Goal: Task Accomplishment & Management: Manage account settings

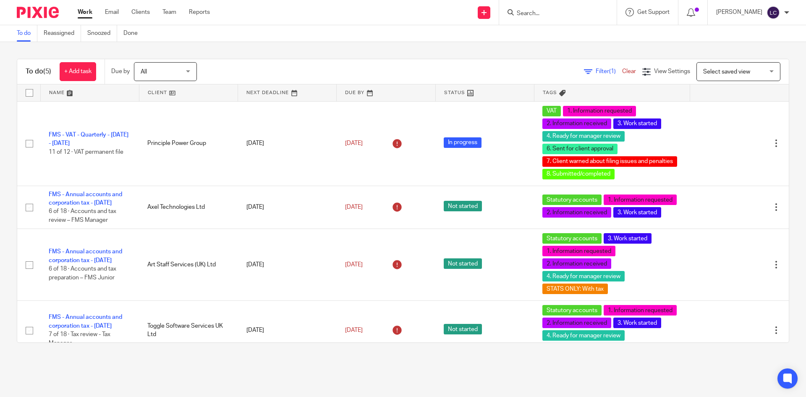
click at [563, 10] on input "Search" at bounding box center [554, 14] width 76 height 8
type input "ceg"
click at [552, 34] on link at bounding box center [566, 32] width 104 height 13
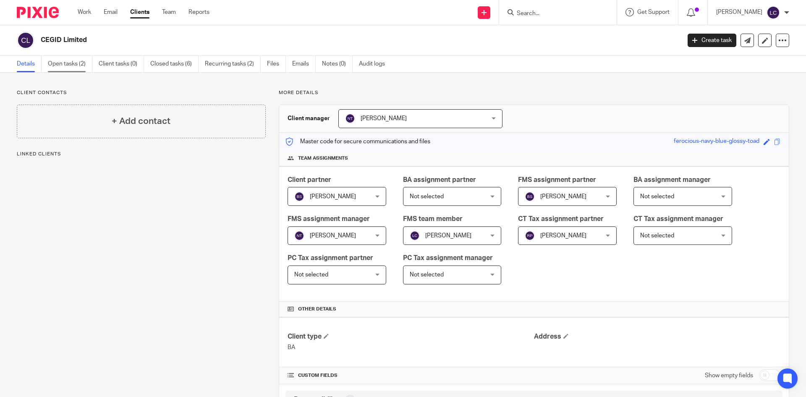
click at [87, 65] on link "Open tasks (2)" at bounding box center [70, 64] width 45 height 16
click at [60, 64] on link "Open tasks (2)" at bounding box center [70, 64] width 45 height 16
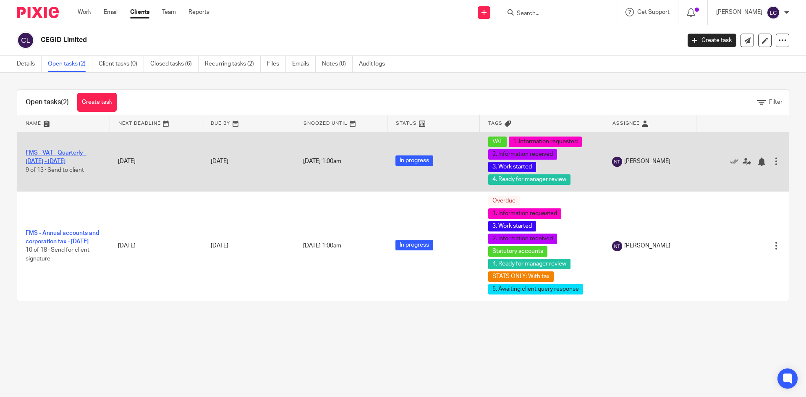
click at [72, 153] on link "FMS - VAT - Quarterly - [DATE] - [DATE]" at bounding box center [56, 157] width 61 height 14
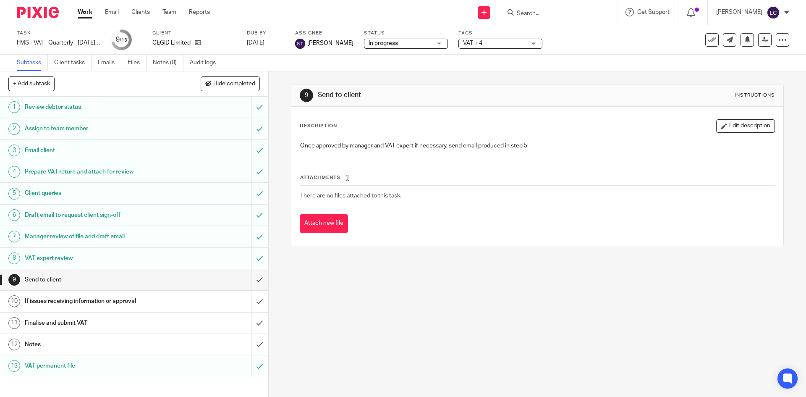
click at [87, 223] on link "6 Draft email to request client sign-off" at bounding box center [125, 215] width 251 height 21
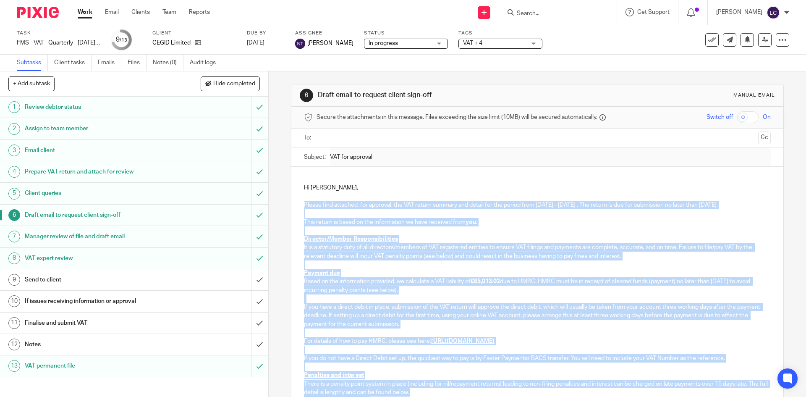
drag, startPoint x: 336, startPoint y: 317, endPoint x: 282, endPoint y: 207, distance: 122.8
click at [282, 207] on div "6 Draft email to request client sign-off Manual email Secure the attachments in…" at bounding box center [538, 233] width 538 height 325
copy div "Please find attached, for approval, the VAT return summary and detail for the p…"
click at [66, 278] on h1 "Send to client" at bounding box center [97, 279] width 145 height 13
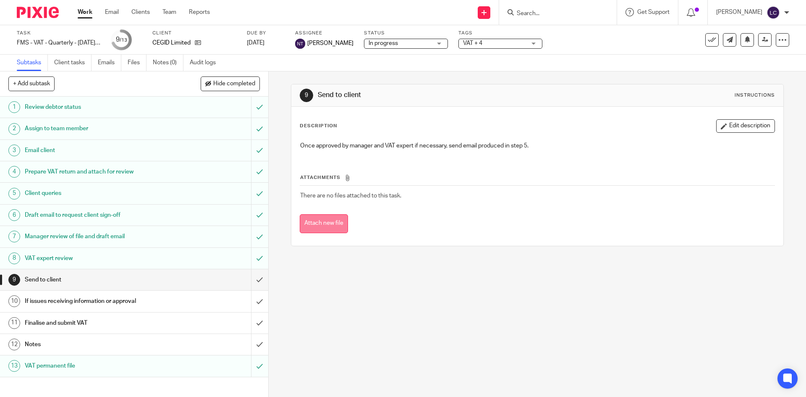
click at [334, 223] on button "Attach new file" at bounding box center [324, 223] width 48 height 19
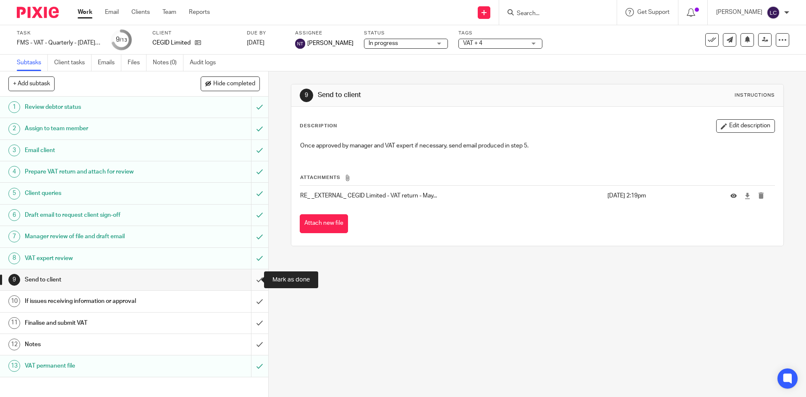
click at [257, 275] on input "submit" at bounding box center [134, 279] width 268 height 21
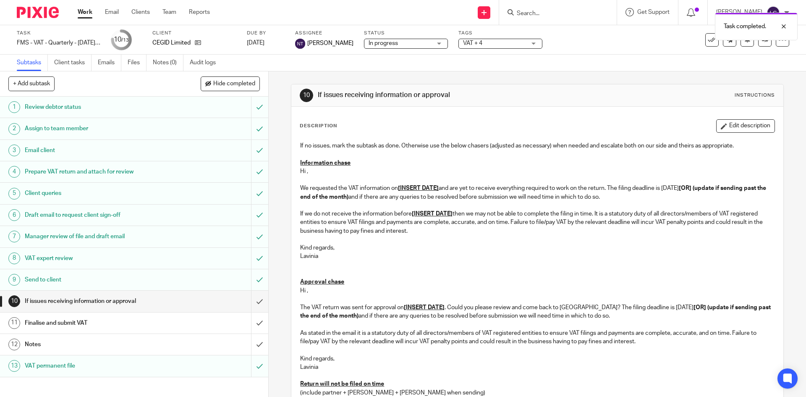
click at [496, 42] on span "VAT + 4" at bounding box center [494, 43] width 63 height 9
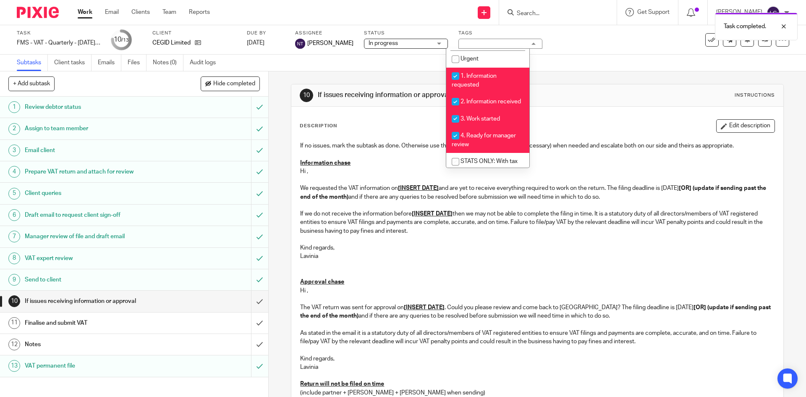
scroll to position [168, 0]
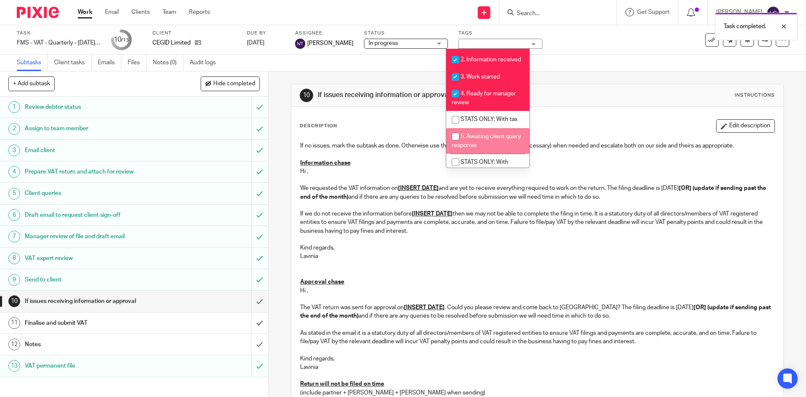
click at [454, 144] on input "checkbox" at bounding box center [456, 137] width 16 height 16
checkbox input "true"
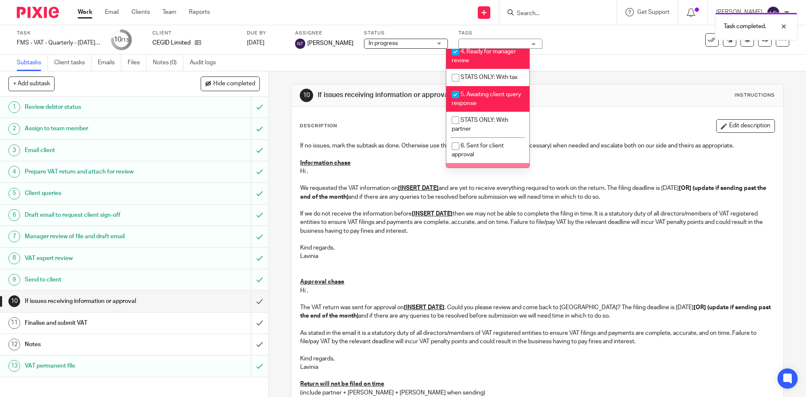
scroll to position [252, 0]
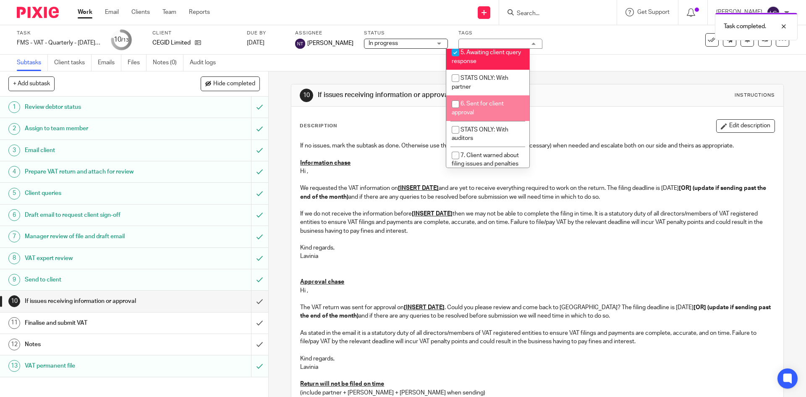
click at [454, 110] on input "checkbox" at bounding box center [456, 104] width 16 height 16
checkbox input "true"
click at [384, 44] on span "In progress" at bounding box center [383, 43] width 29 height 6
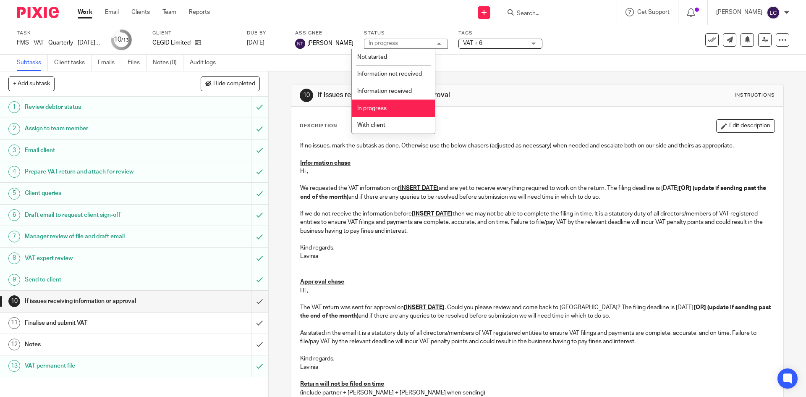
scroll to position [42, 0]
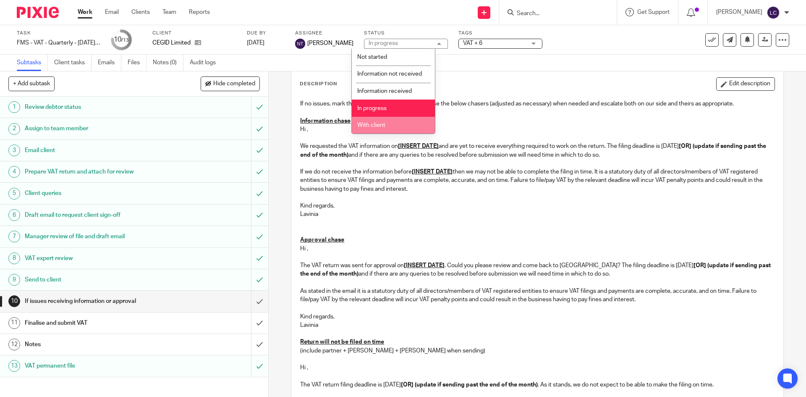
click at [386, 126] on li "With client" at bounding box center [393, 125] width 83 height 17
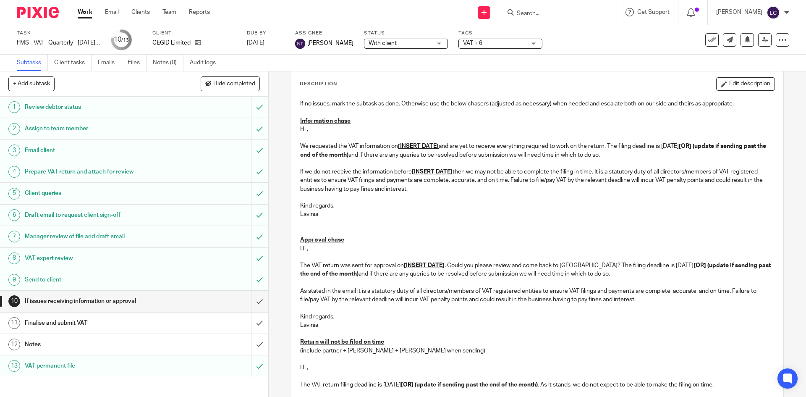
click at [50, 9] on img at bounding box center [38, 12] width 42 height 11
